Goal: Task Accomplishment & Management: Use online tool/utility

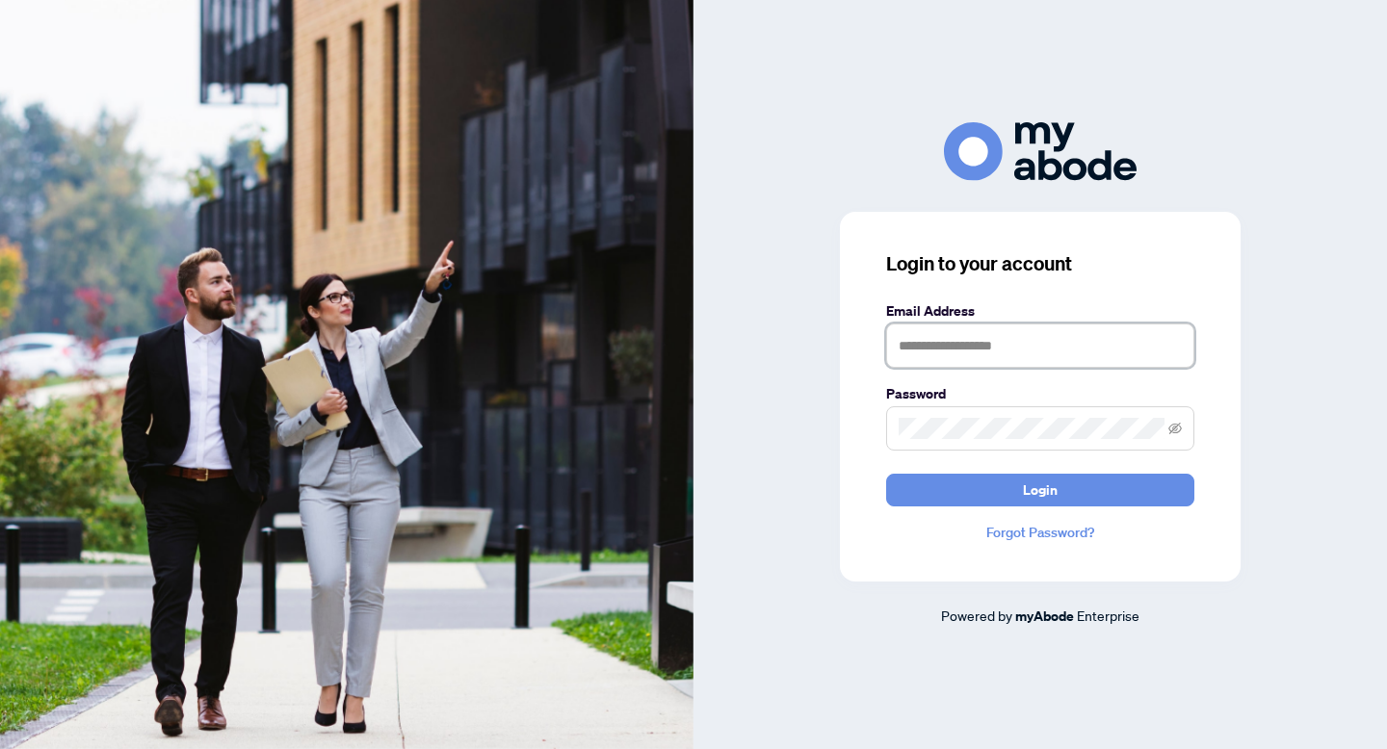
click at [981, 343] on input "text" at bounding box center [1040, 346] width 308 height 44
type input "**********"
click at [948, 411] on span at bounding box center [1040, 428] width 308 height 44
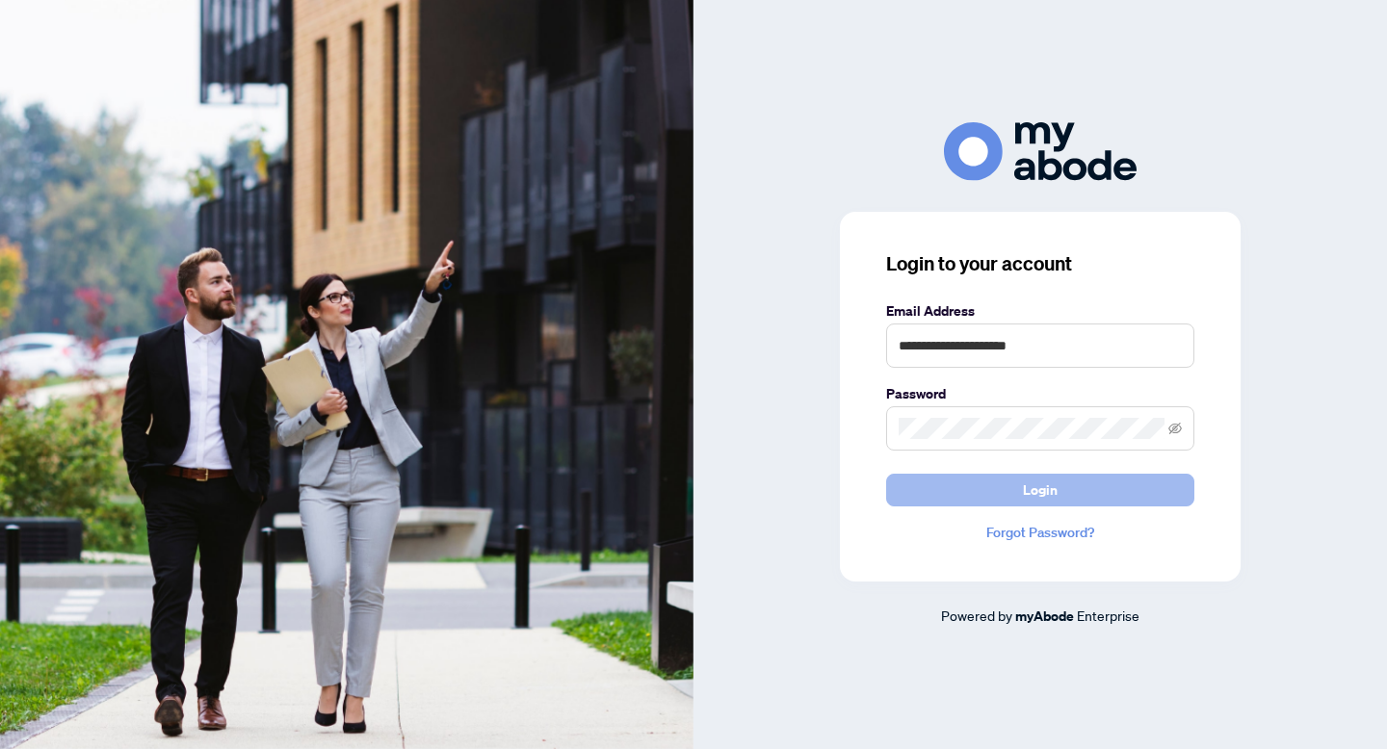
click at [966, 494] on button "Login" at bounding box center [1040, 490] width 308 height 33
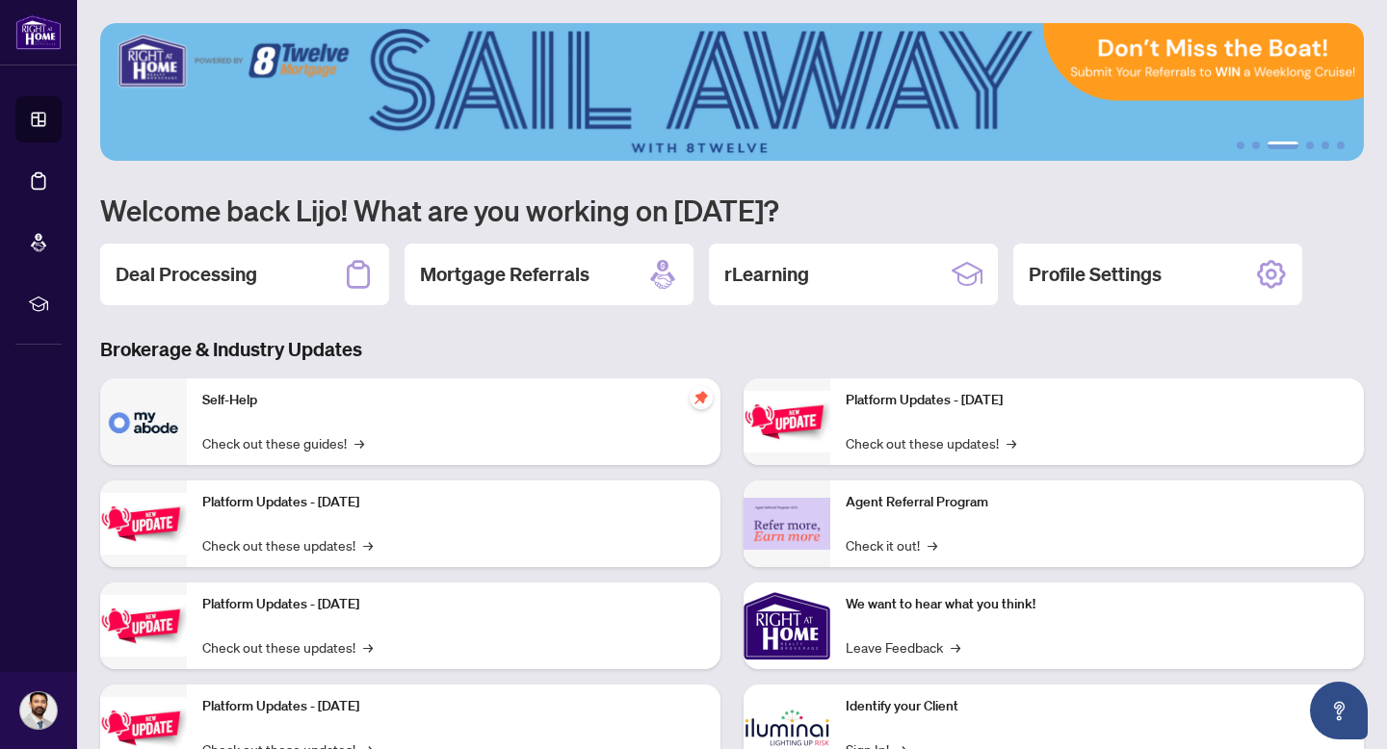
click at [1386, 748] on main "1 2 3 4 5 6 Welcome back Lijo! What are you working on [DATE]? Deal Processing …" at bounding box center [732, 374] width 1310 height 749
click at [273, 264] on div "Deal Processing" at bounding box center [244, 275] width 289 height 62
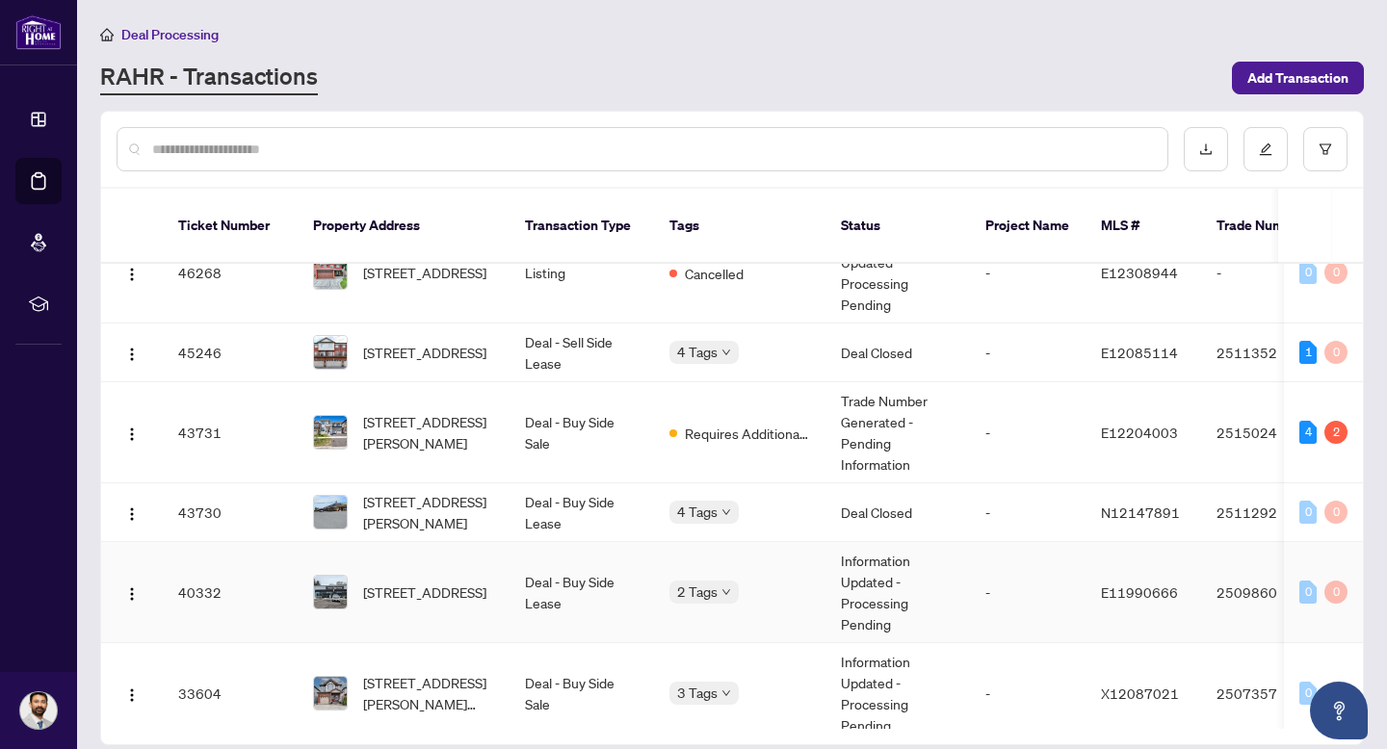
scroll to position [361, 0]
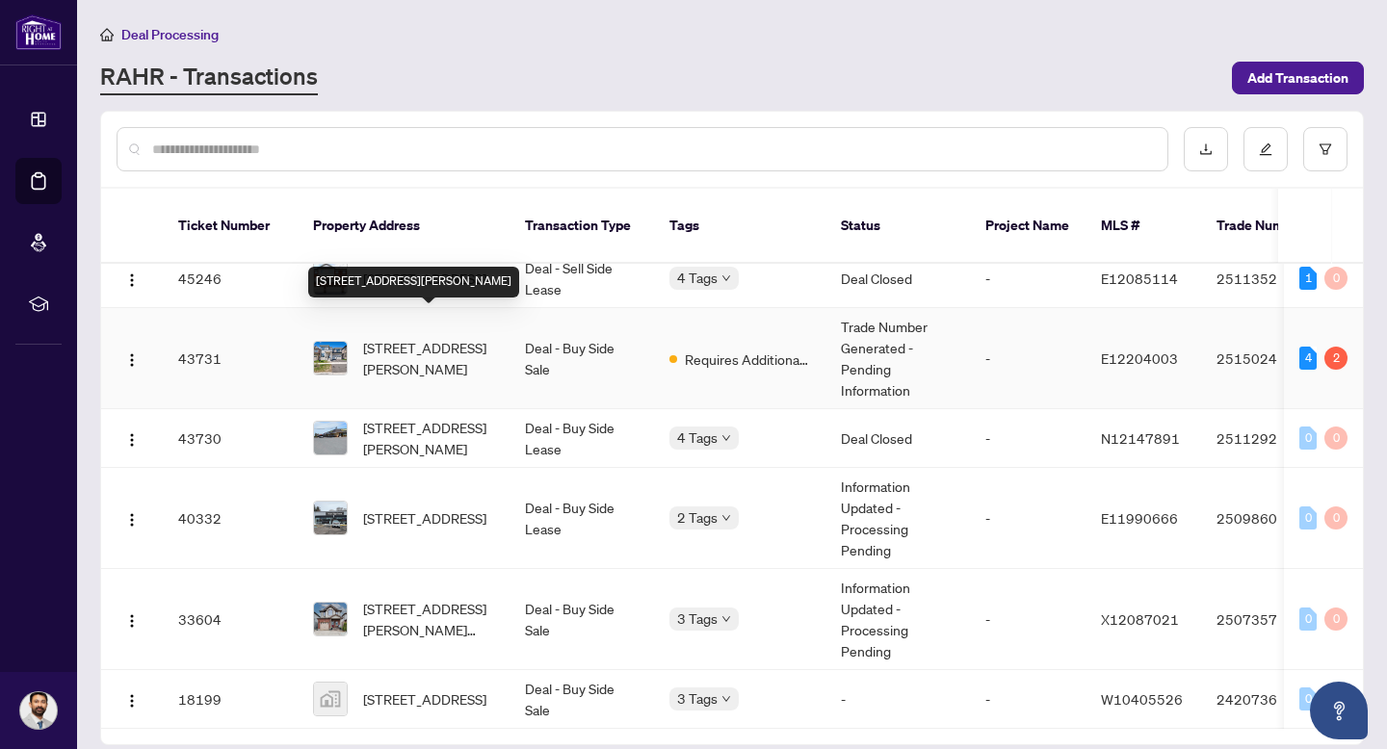
click at [432, 337] on span "3038 Hollyberry Tr, Pickering, Ontario L1X 0N5, Canada" at bounding box center [428, 358] width 131 height 42
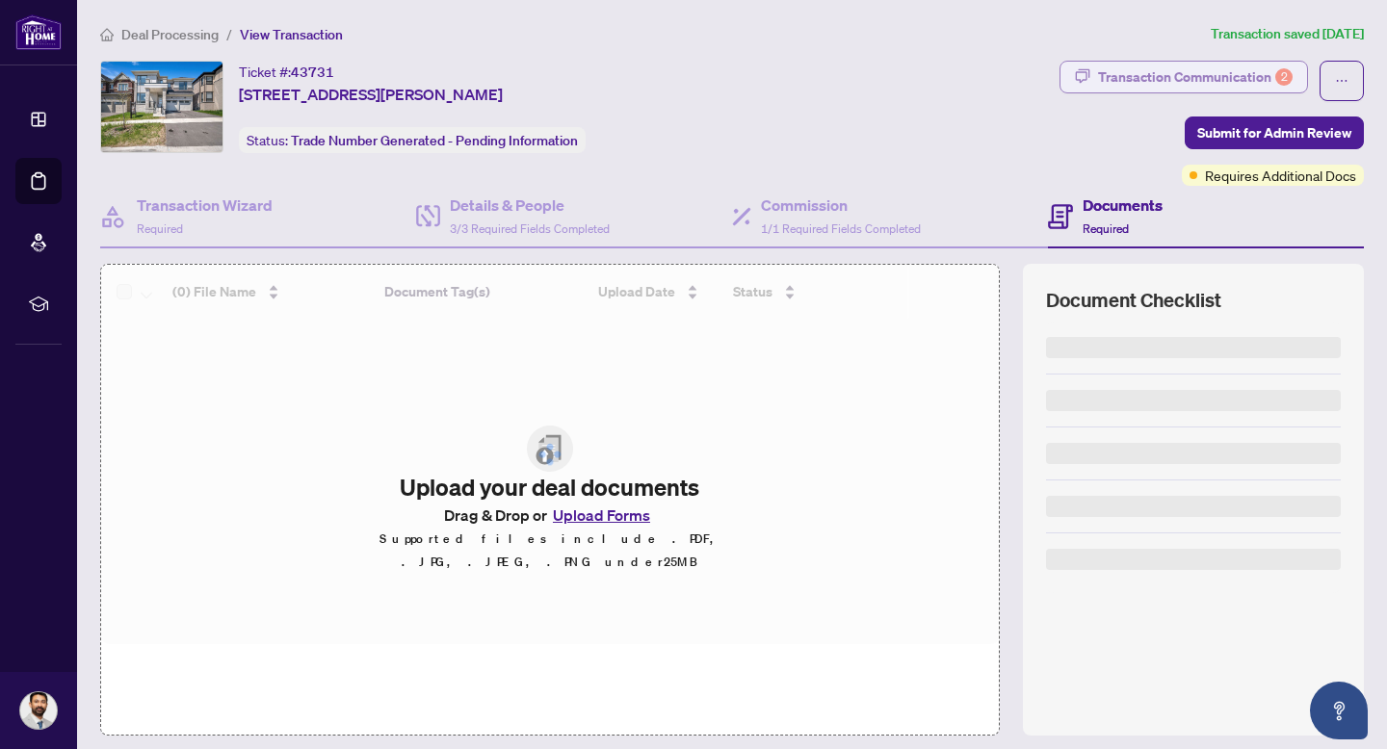
click at [1179, 85] on div "Transaction Communication 2" at bounding box center [1195, 77] width 195 height 31
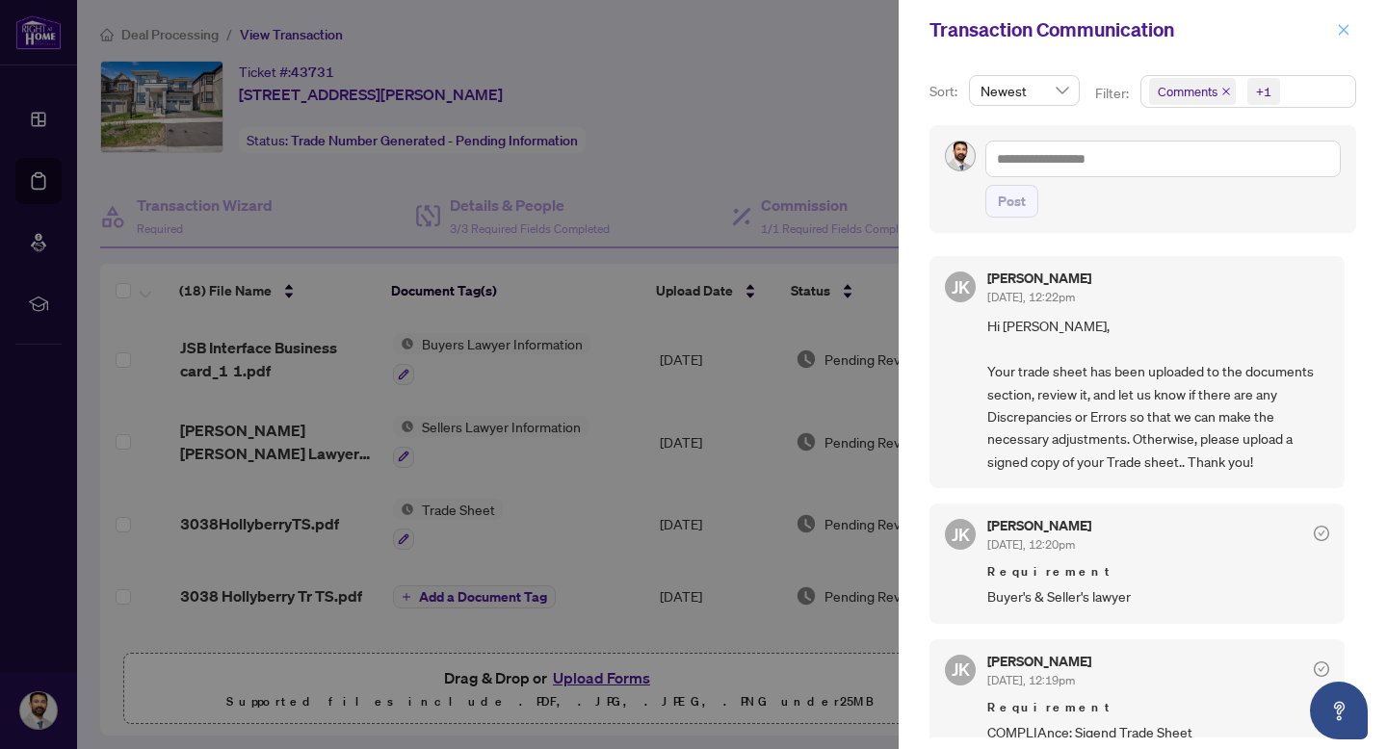
click at [1344, 35] on icon "close" at bounding box center [1343, 29] width 13 height 13
